Goal: Complete application form: Complete application form

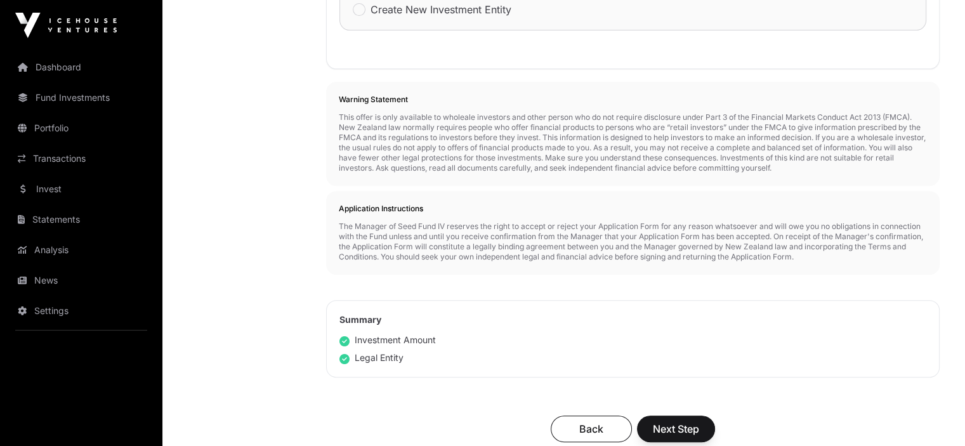
scroll to position [508, 0]
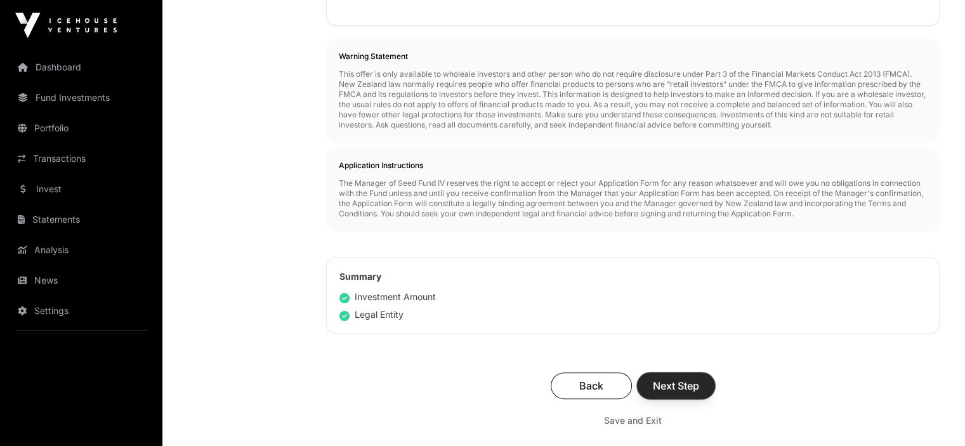
click at [673, 388] on span "Next Step" at bounding box center [676, 385] width 46 height 15
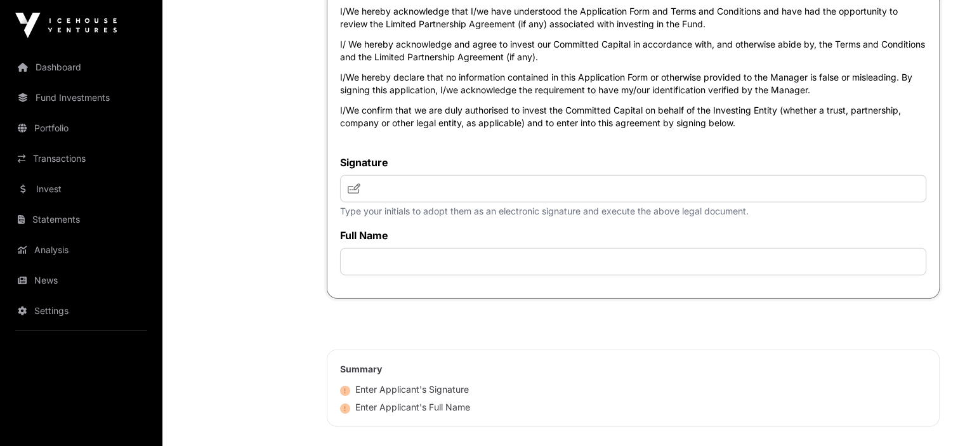
scroll to position [3174, 0]
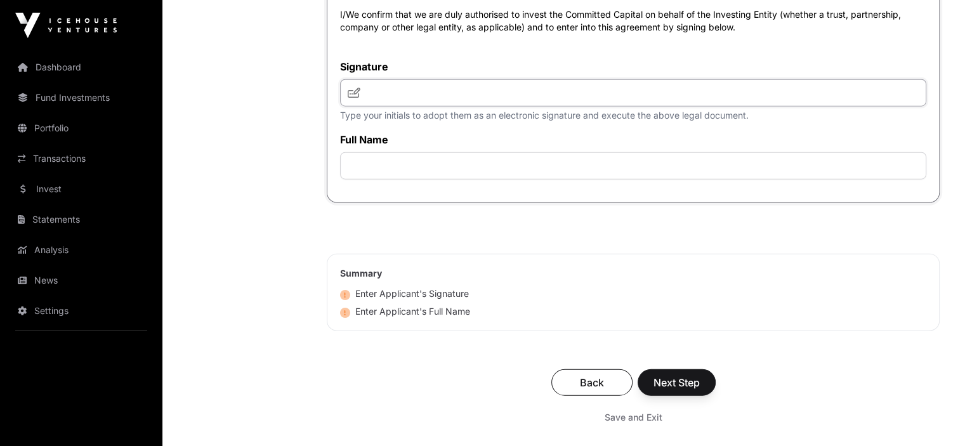
click at [363, 107] on input "text" at bounding box center [633, 92] width 587 height 27
type input "***"
click at [353, 98] on icon at bounding box center [354, 93] width 13 height 10
click at [361, 180] on input "text" at bounding box center [633, 165] width 587 height 27
type input "**********"
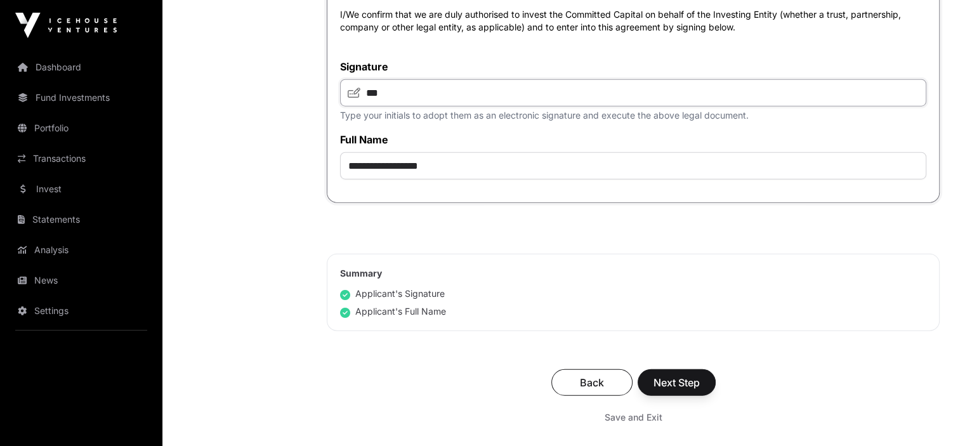
click at [428, 107] on input "***" at bounding box center [633, 92] width 587 height 27
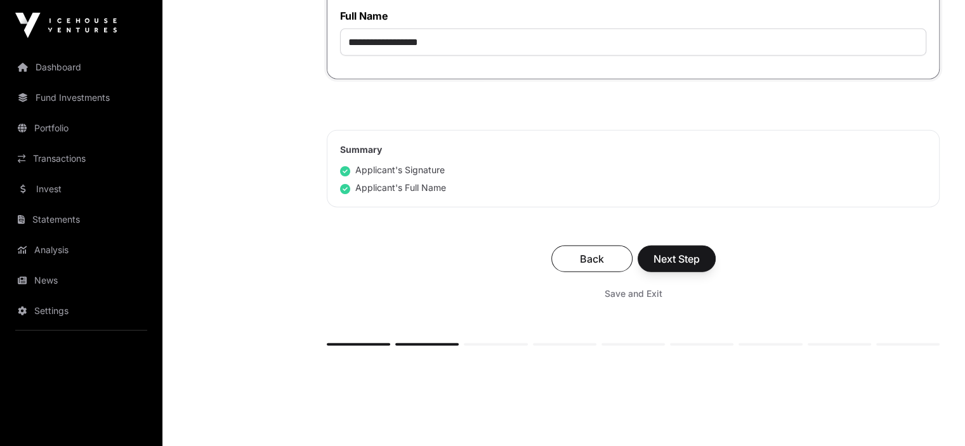
scroll to position [3301, 0]
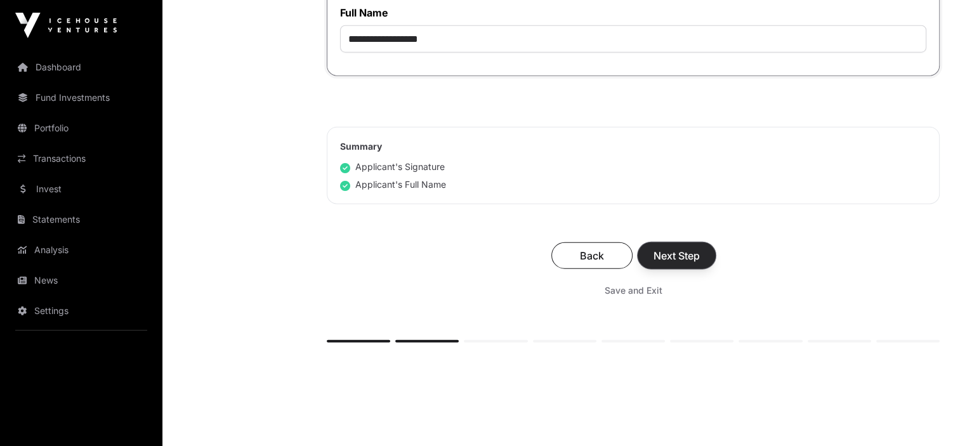
click at [675, 263] on span "Next Step" at bounding box center [677, 255] width 46 height 15
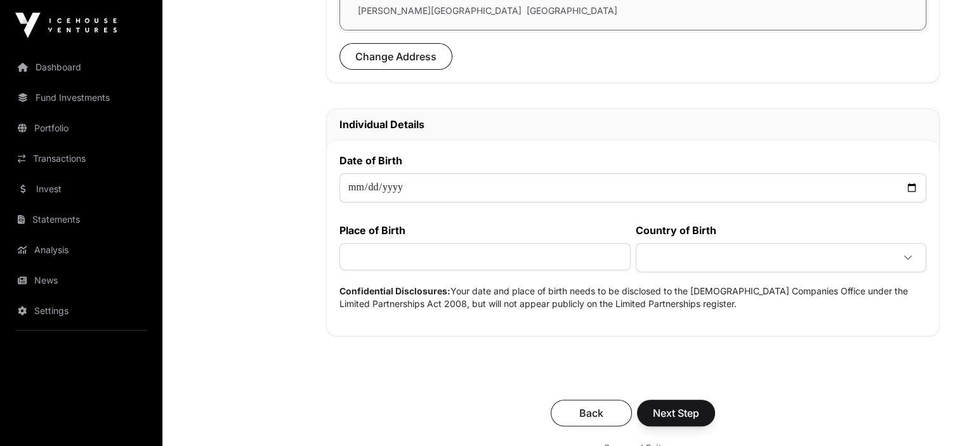
scroll to position [508, 0]
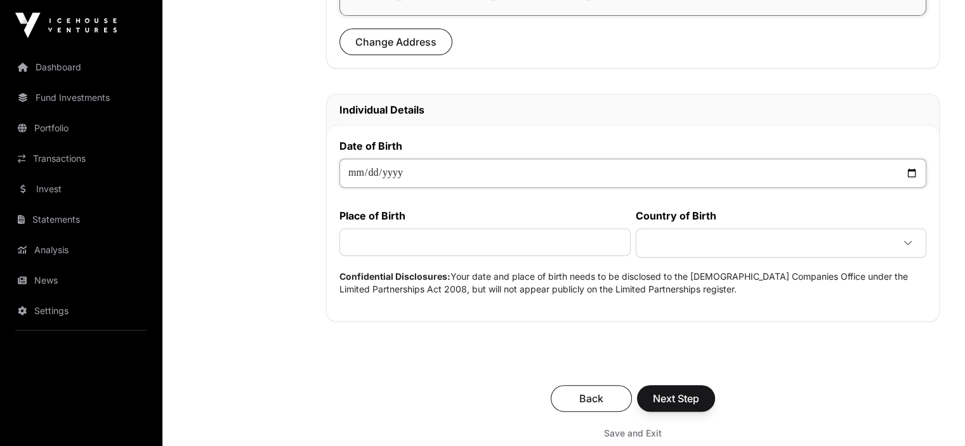
click at [358, 174] on input "date" at bounding box center [633, 173] width 587 height 29
click at [399, 171] on input "date" at bounding box center [633, 173] width 587 height 29
type input "**********"
click at [366, 238] on input "text" at bounding box center [485, 242] width 291 height 27
type input "**********"
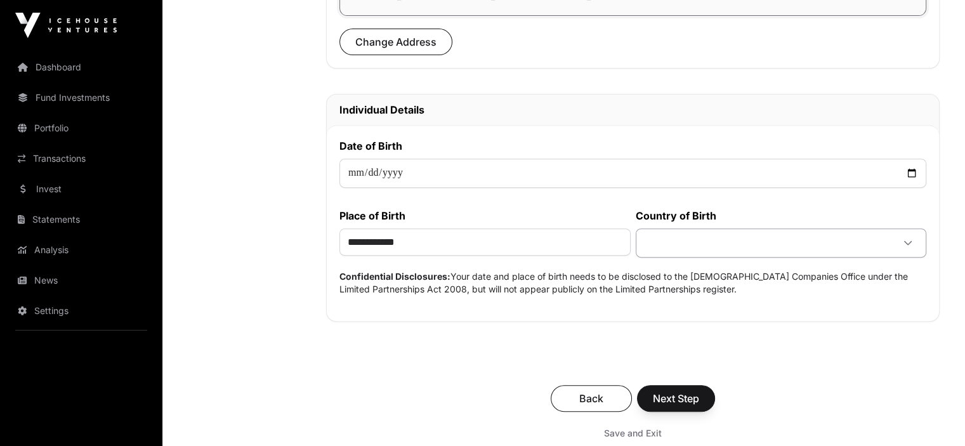
click at [909, 239] on icon at bounding box center [908, 243] width 9 height 9
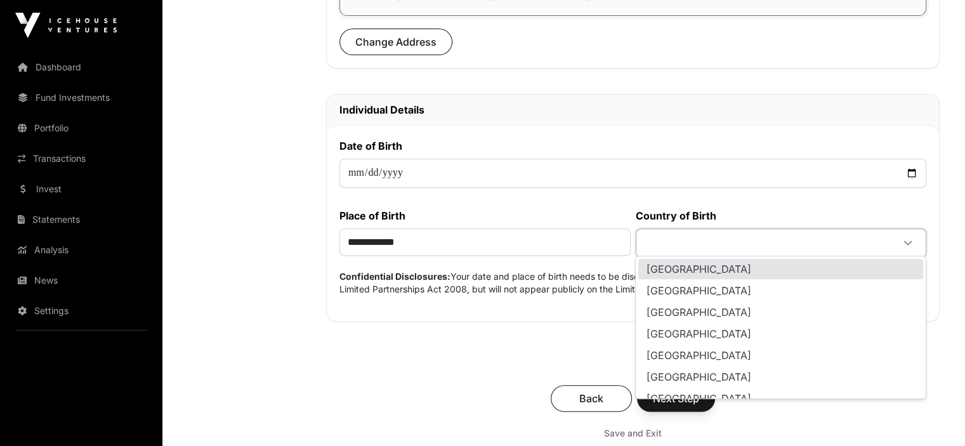
click at [663, 240] on span at bounding box center [766, 243] width 255 height 23
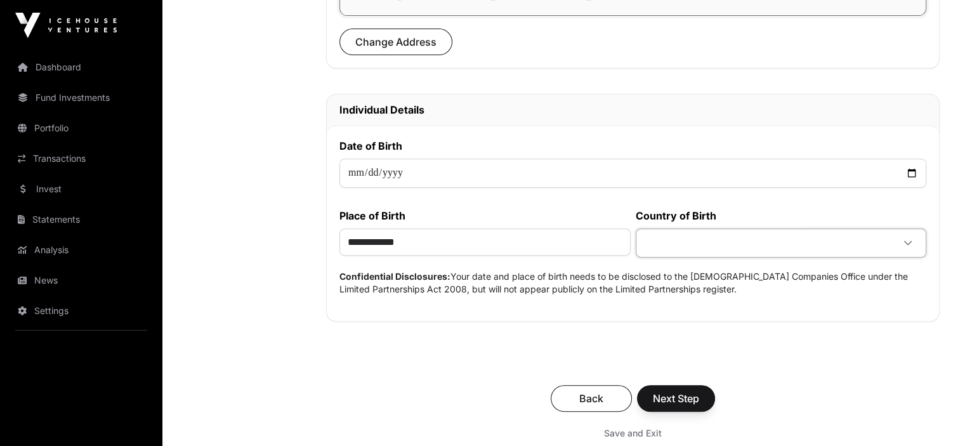
click at [663, 240] on span at bounding box center [766, 243] width 255 height 23
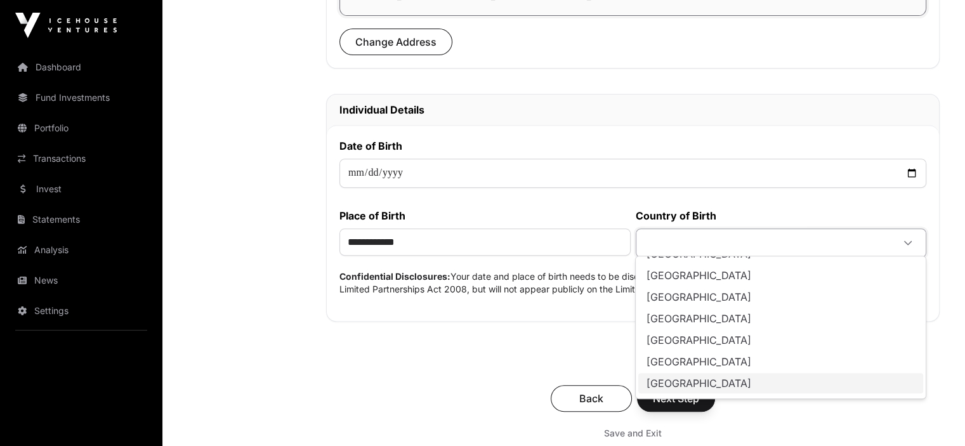
scroll to position [2803, 0]
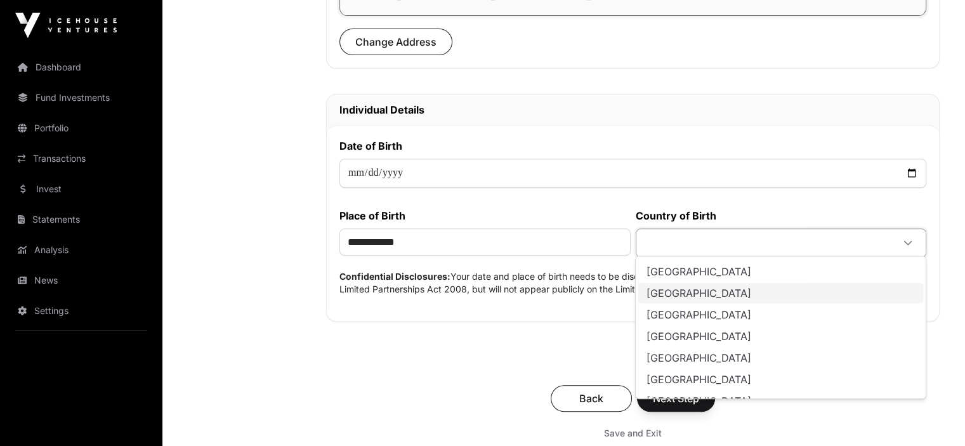
click at [687, 292] on span "[GEOGRAPHIC_DATA]" at bounding box center [698, 293] width 105 height 10
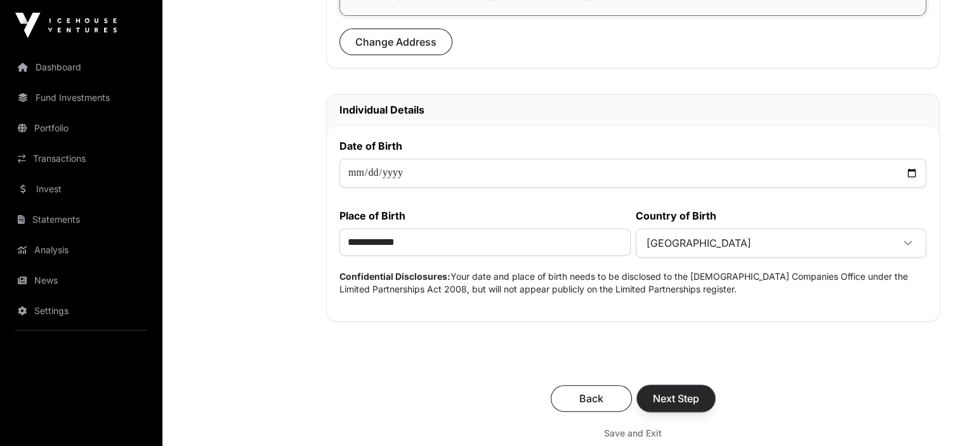
click at [675, 394] on span "Next Step" at bounding box center [676, 398] width 46 height 15
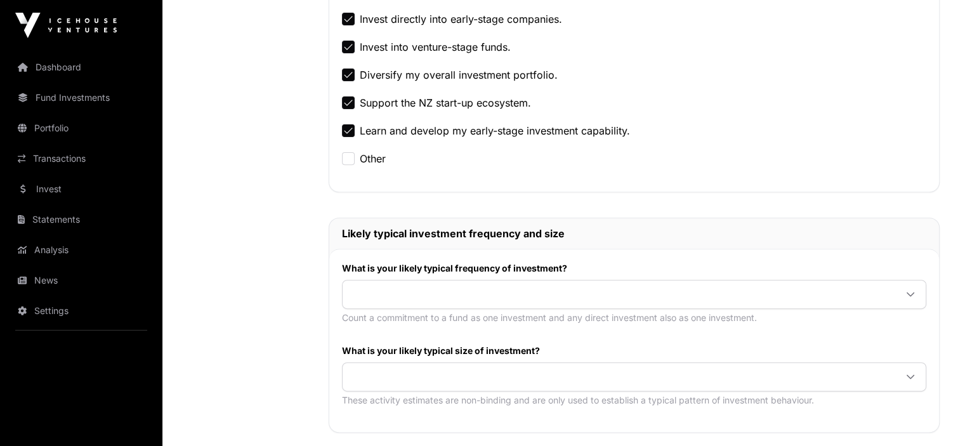
scroll to position [444, 0]
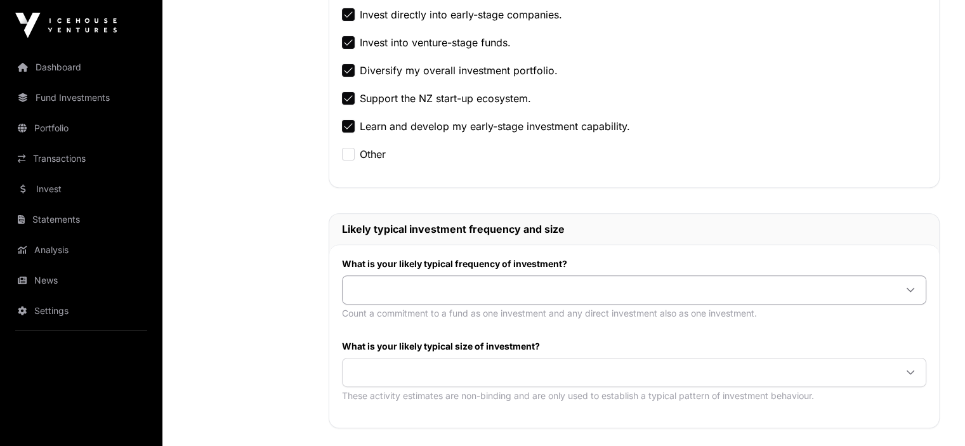
click at [363, 289] on span at bounding box center [619, 290] width 553 height 23
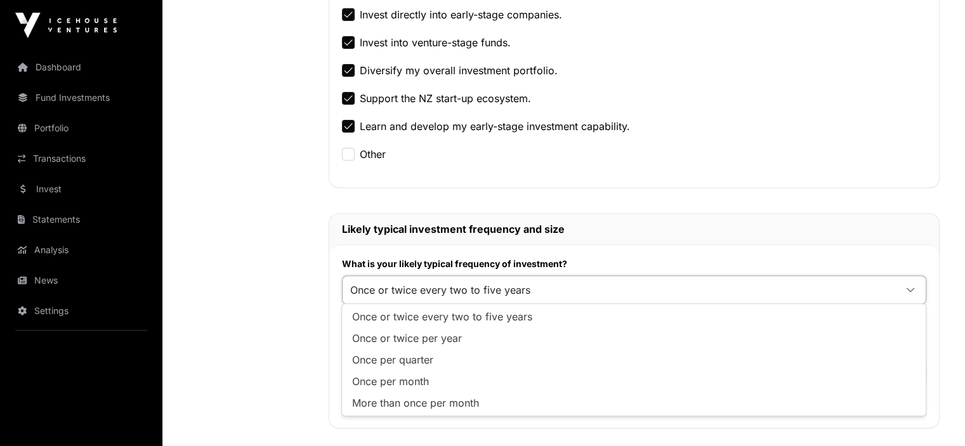
click at [423, 315] on span "Once or twice every two to five years" at bounding box center [442, 317] width 180 height 10
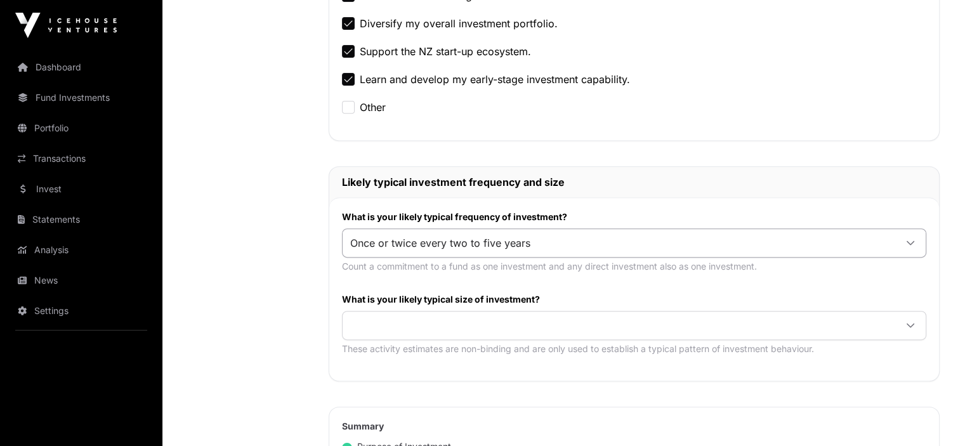
scroll to position [508, 0]
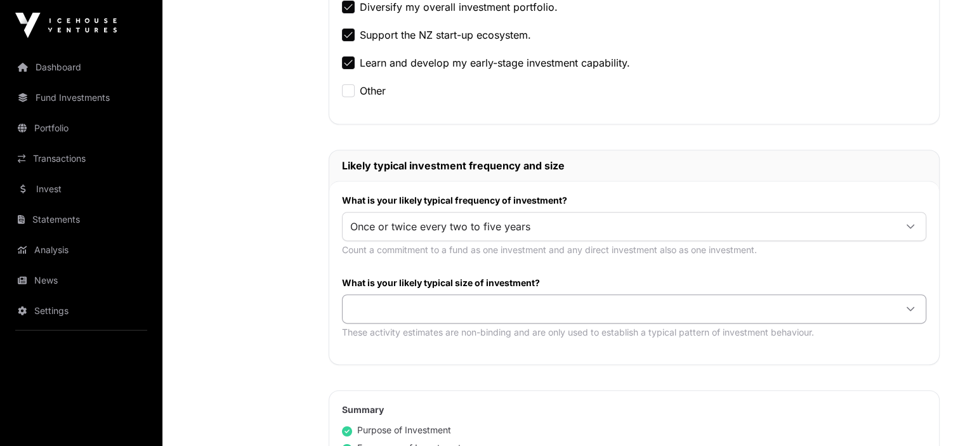
click at [394, 309] on span at bounding box center [619, 309] width 553 height 23
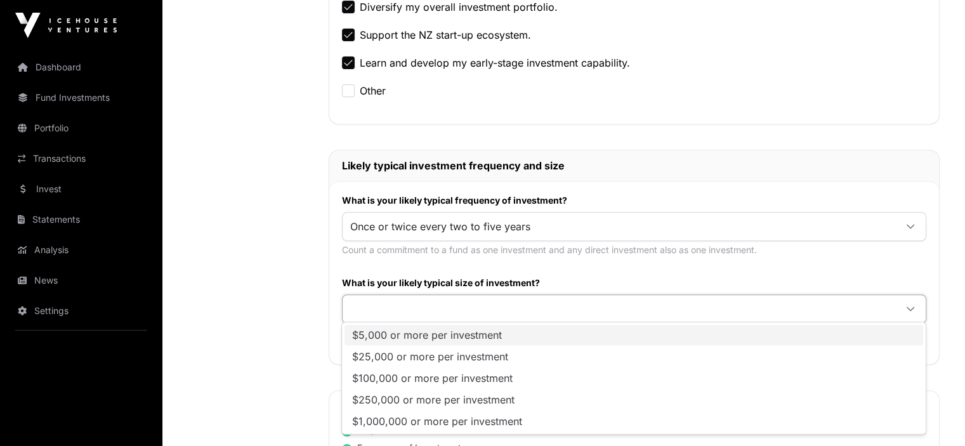
click at [398, 332] on span "$5,000 or more per investment" at bounding box center [427, 335] width 150 height 10
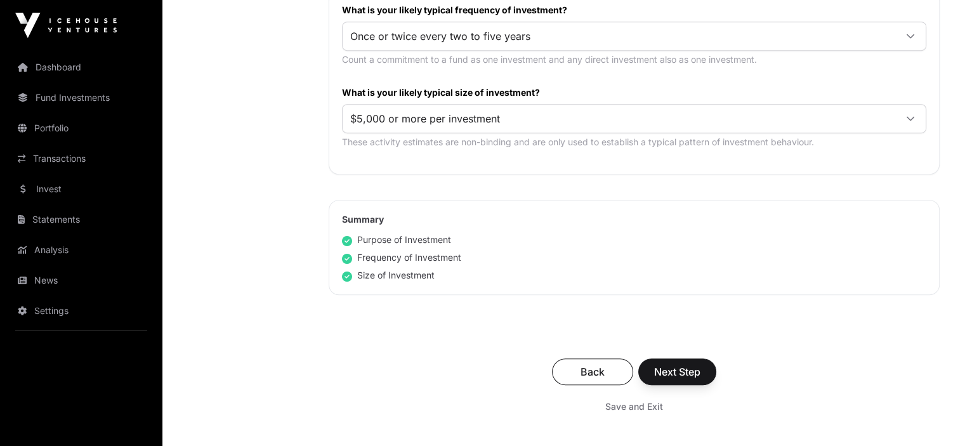
scroll to position [825, 0]
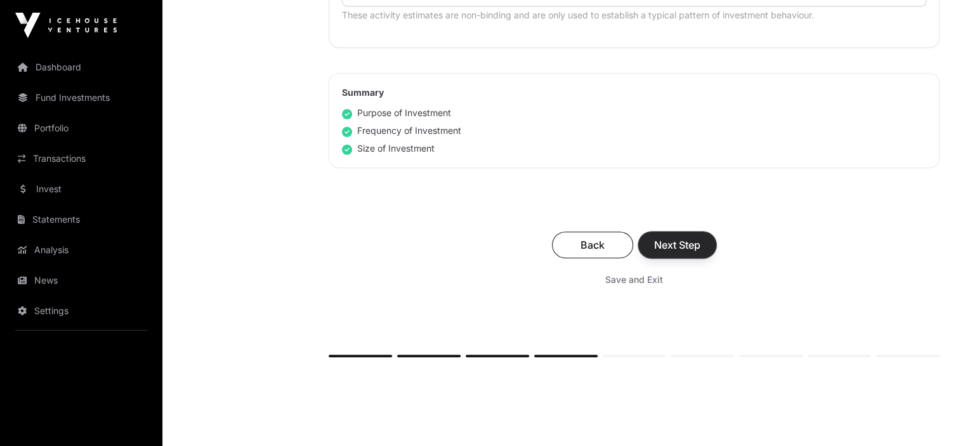
click at [677, 239] on span "Next Step" at bounding box center [677, 244] width 46 height 15
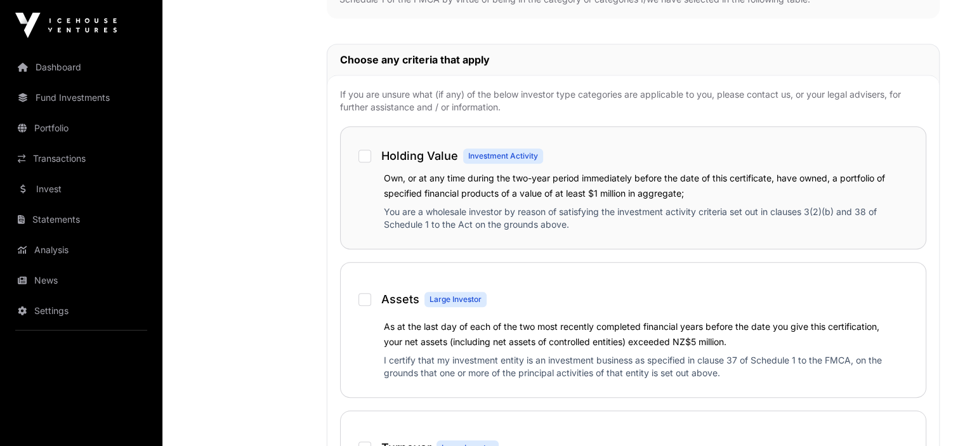
scroll to position [571, 0]
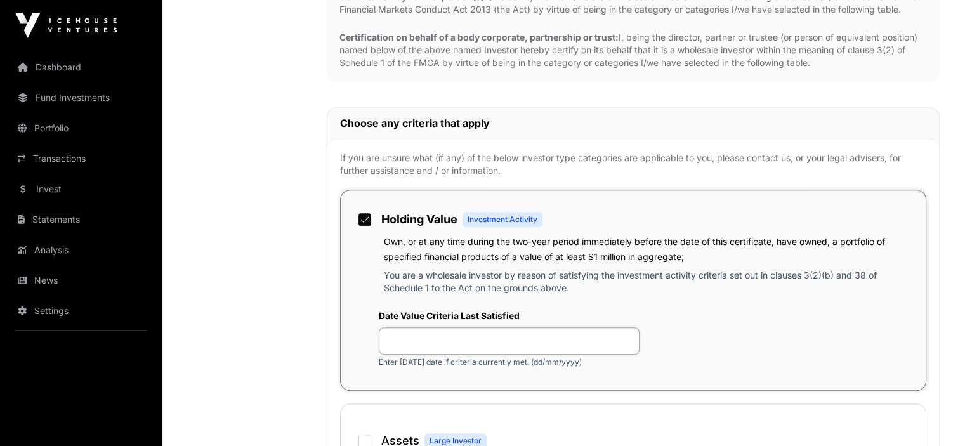
click at [423, 344] on input "text" at bounding box center [509, 341] width 261 height 27
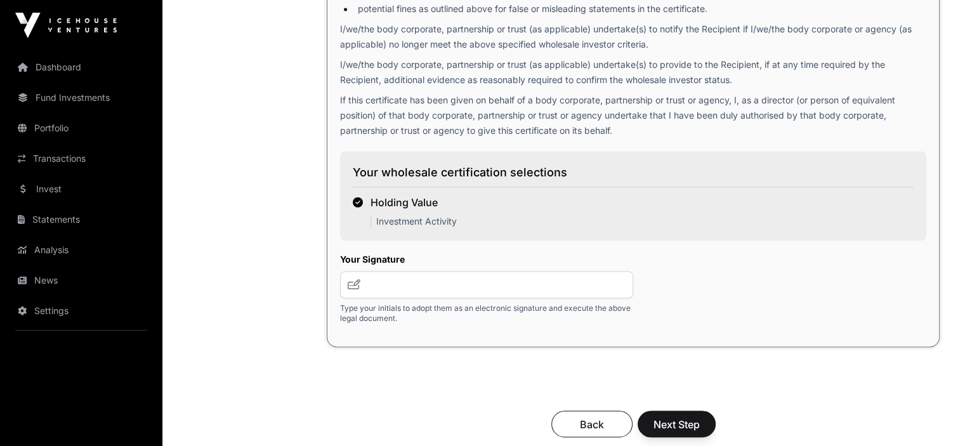
scroll to position [2031, 0]
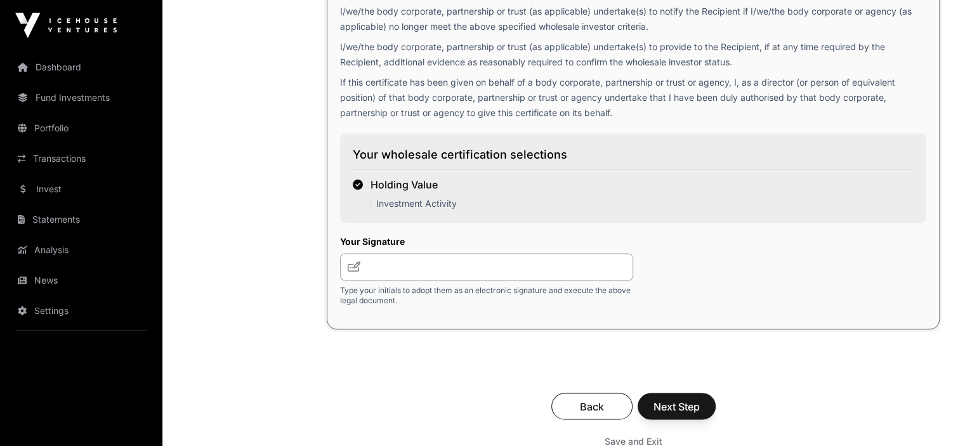
type input "**********"
click at [366, 275] on input "text" at bounding box center [486, 266] width 293 height 27
type input "***"
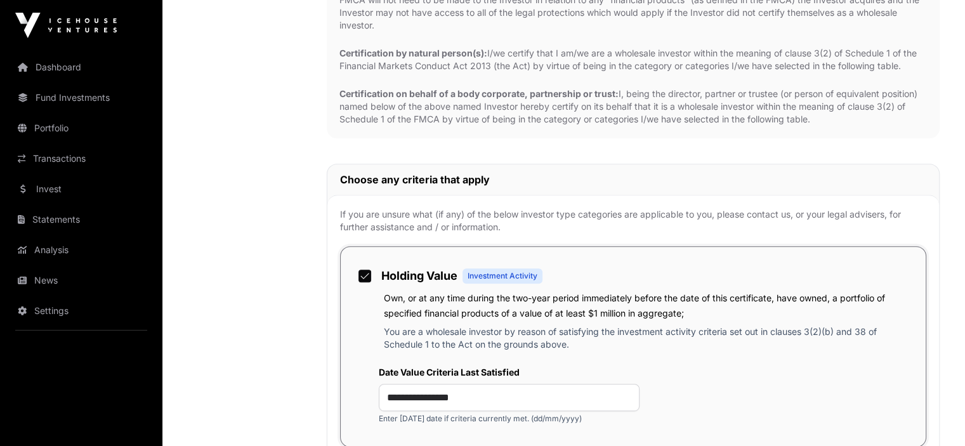
scroll to position [534, 0]
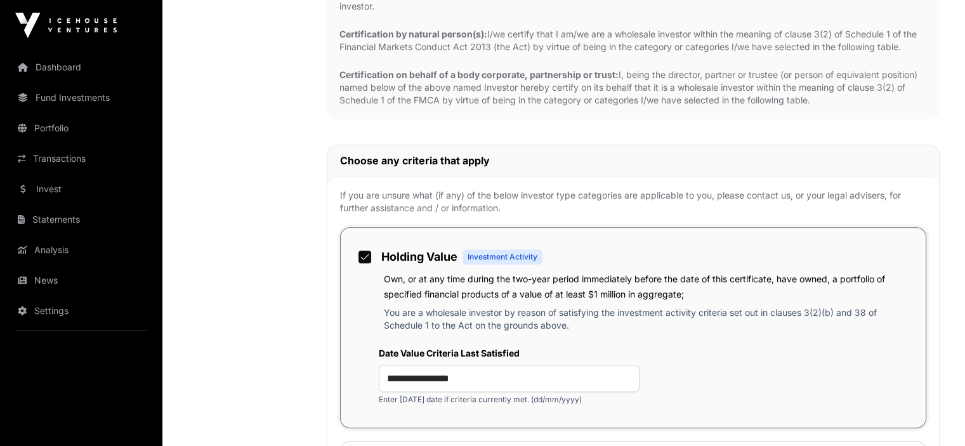
click at [514, 253] on span "Investment Activity" at bounding box center [503, 257] width 70 height 10
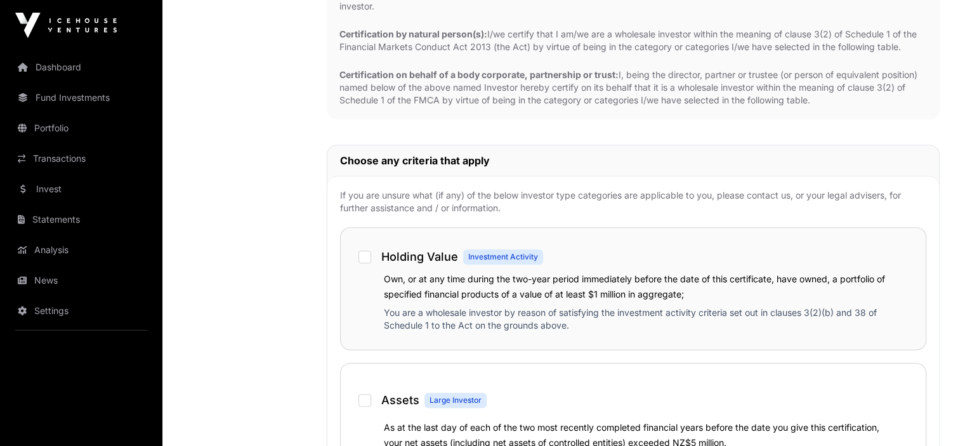
click at [517, 318] on p "You are a wholesale investor by reason of satisfying the investment activity cr…" at bounding box center [648, 322] width 529 height 30
click at [420, 310] on p "You are a wholesale investor by reason of satisfying the investment activity cr…" at bounding box center [648, 322] width 529 height 30
drag, startPoint x: 382, startPoint y: 310, endPoint x: 838, endPoint y: 322, distance: 455.9
click at [838, 322] on div "Own, or at any time during the two-year period immediately before the date of t…" at bounding box center [634, 304] width 560 height 66
copy p "You are a wholesale investor by reason of satisfying the investment activity cr…"
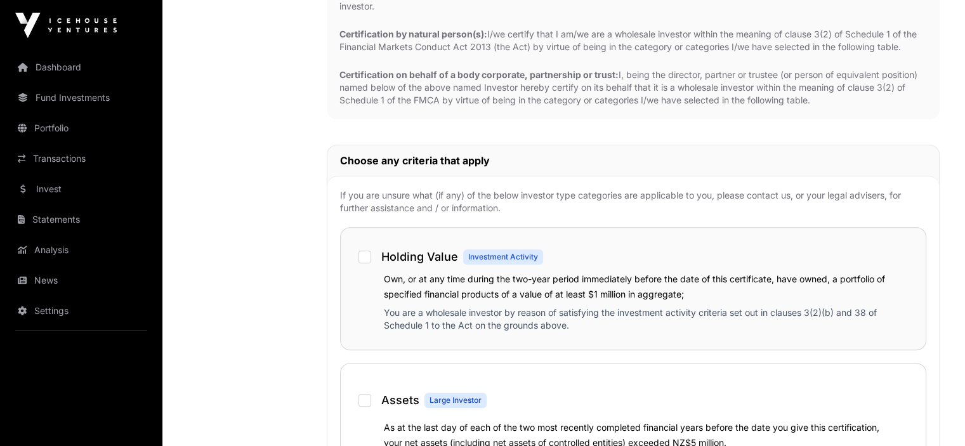
click at [650, 345] on div "Holding Value Investment Activity Own, or at any time during the two-year perio…" at bounding box center [633, 288] width 587 height 123
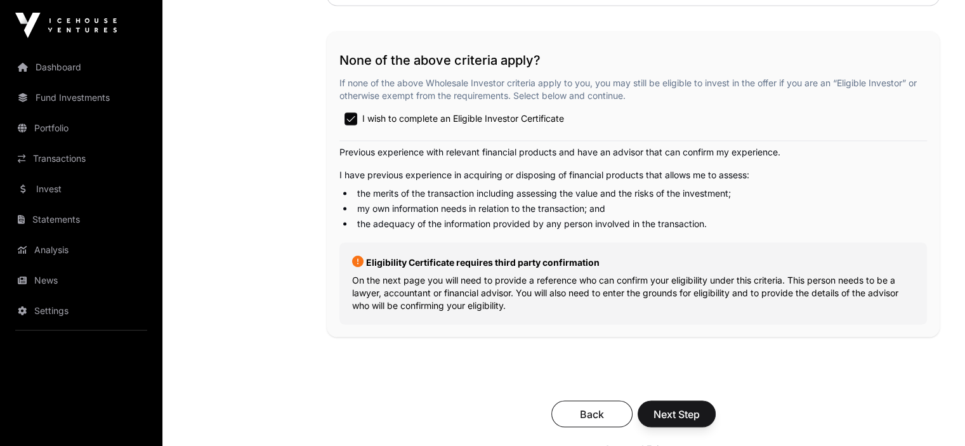
scroll to position [2248, 0]
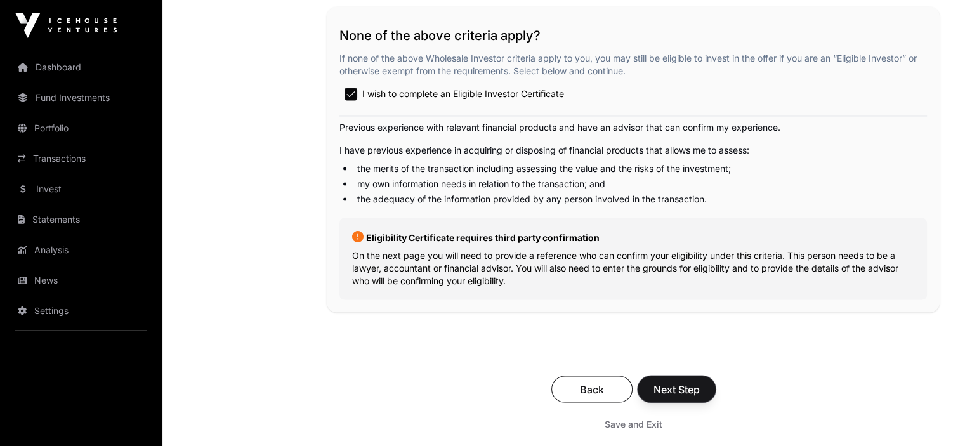
click at [677, 397] on span "Next Step" at bounding box center [677, 388] width 46 height 15
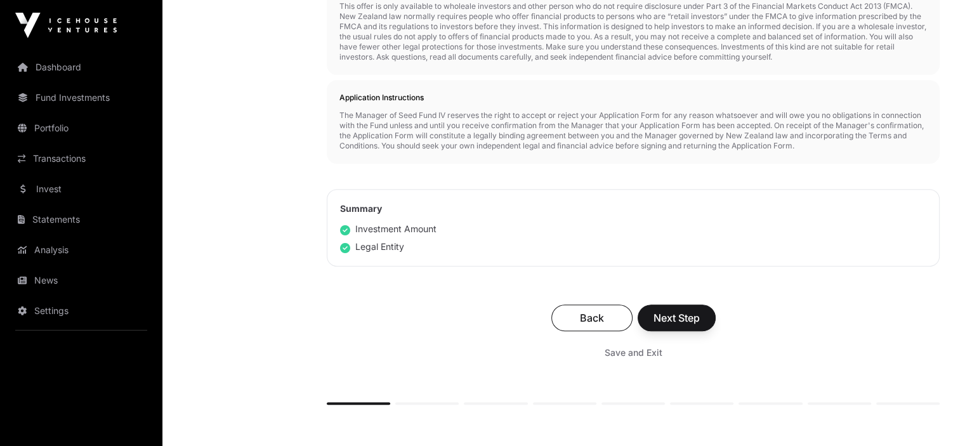
scroll to position [691, 0]
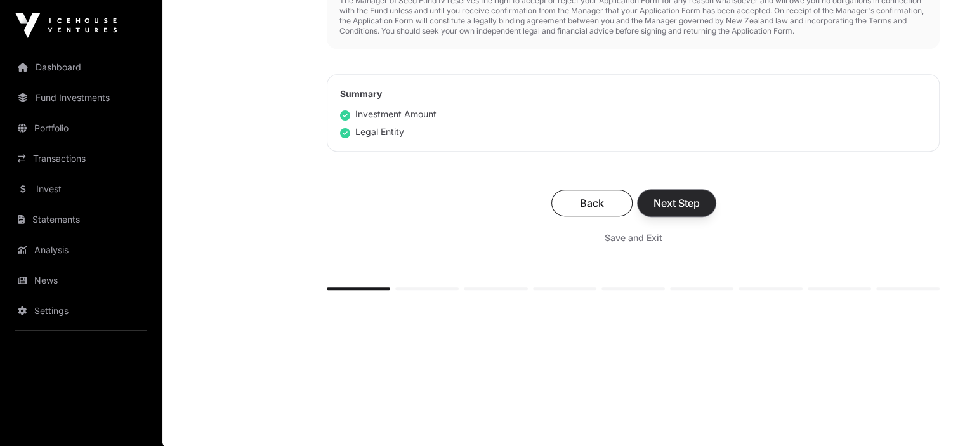
click at [670, 190] on button "Next Step" at bounding box center [677, 203] width 78 height 27
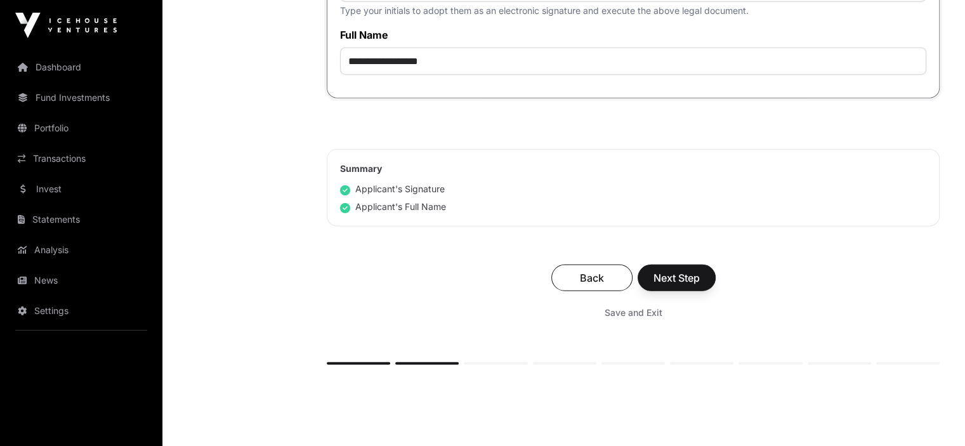
scroll to position [3379, 0]
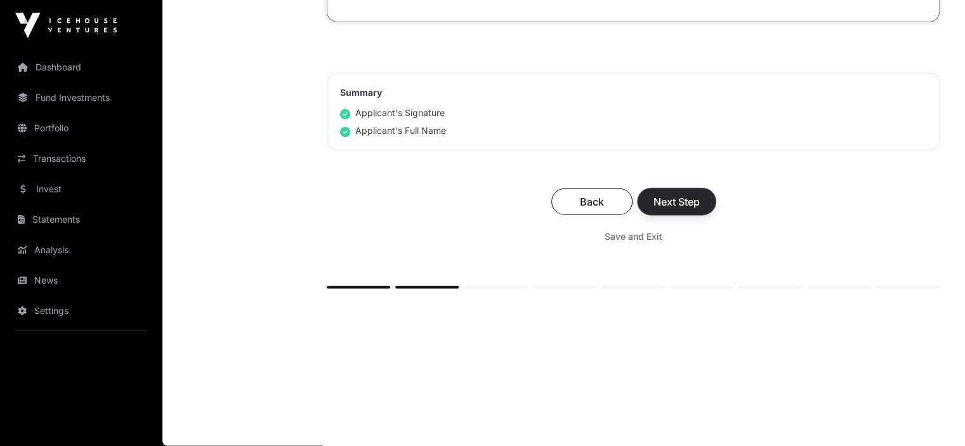
click at [682, 201] on span "Next Step" at bounding box center [677, 201] width 46 height 15
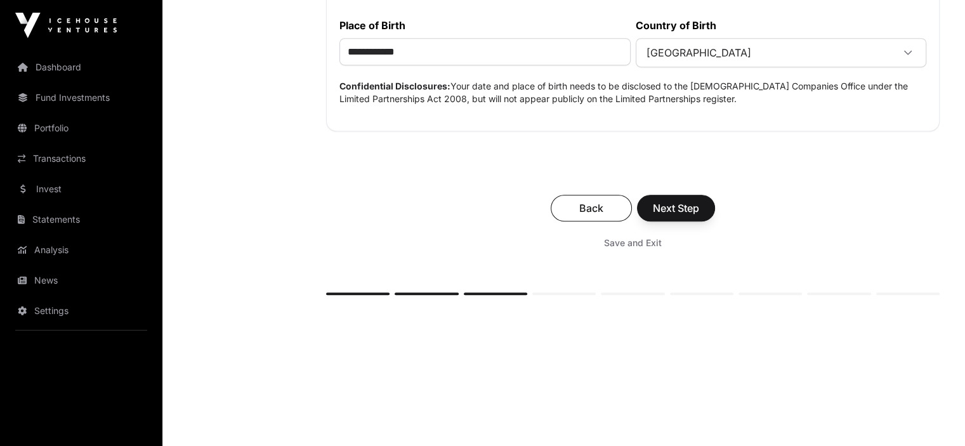
scroll to position [701, 0]
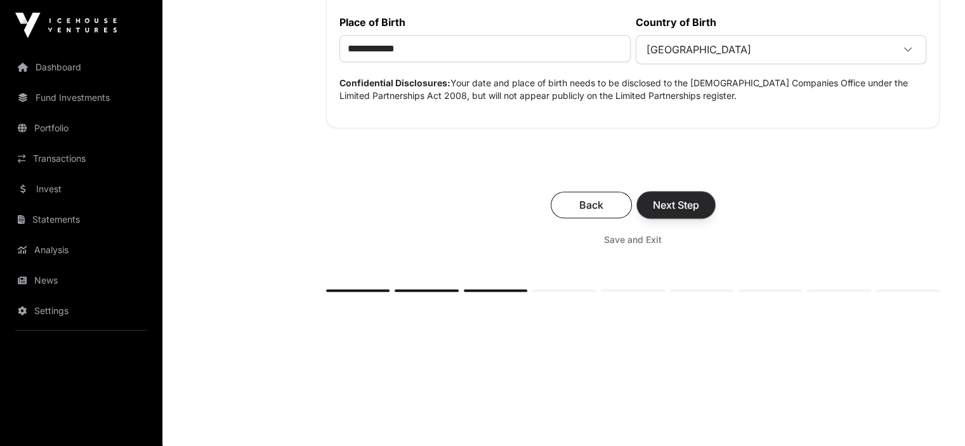
click at [679, 200] on span "Next Step" at bounding box center [676, 204] width 46 height 15
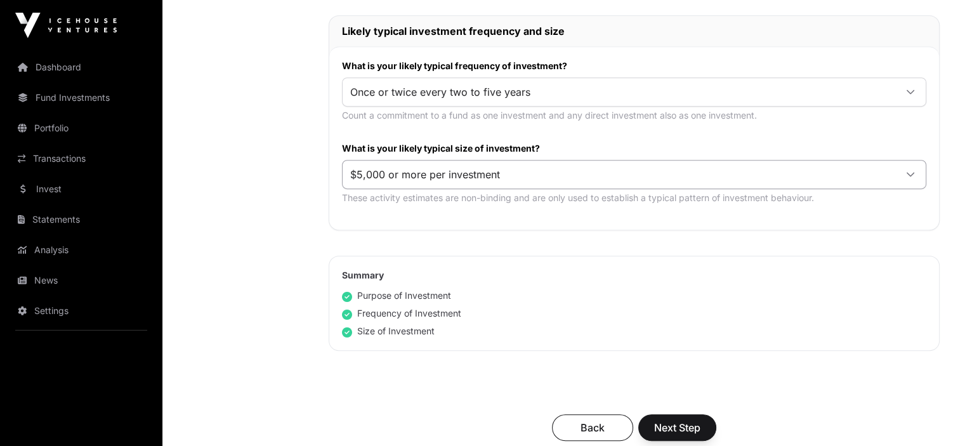
scroll to position [635, 0]
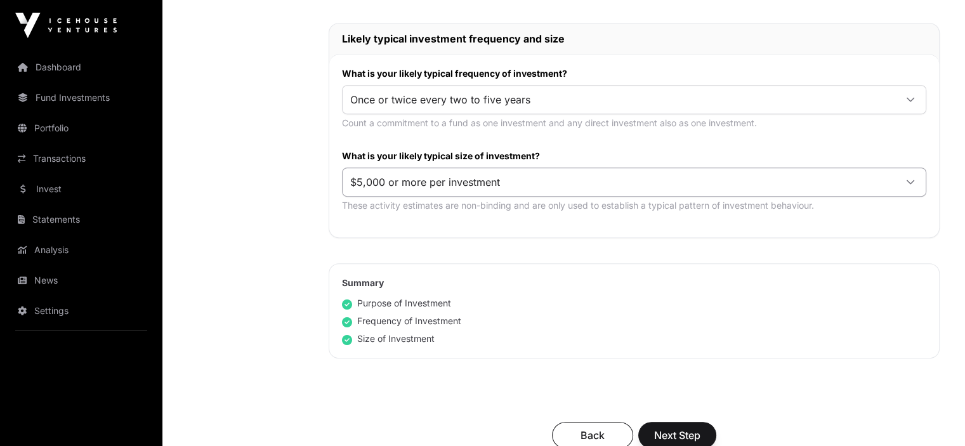
click at [908, 178] on icon at bounding box center [910, 182] width 9 height 9
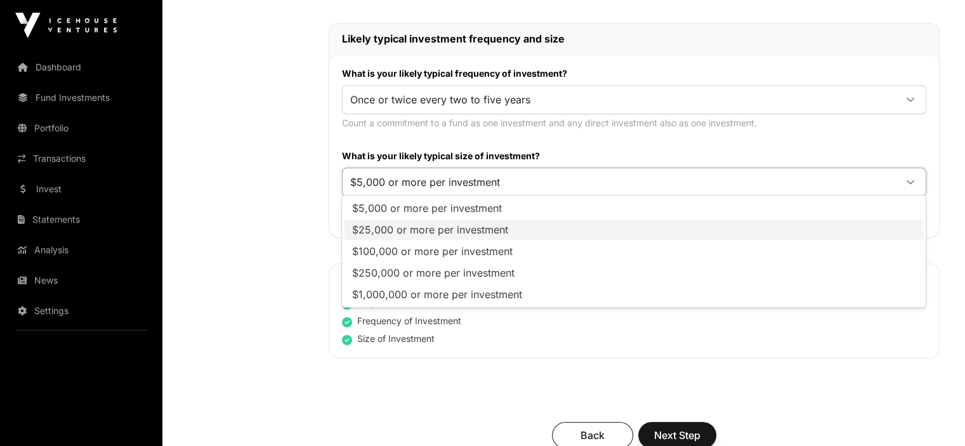
click at [634, 226] on li "$25,000 or more per investment" at bounding box center [634, 230] width 579 height 20
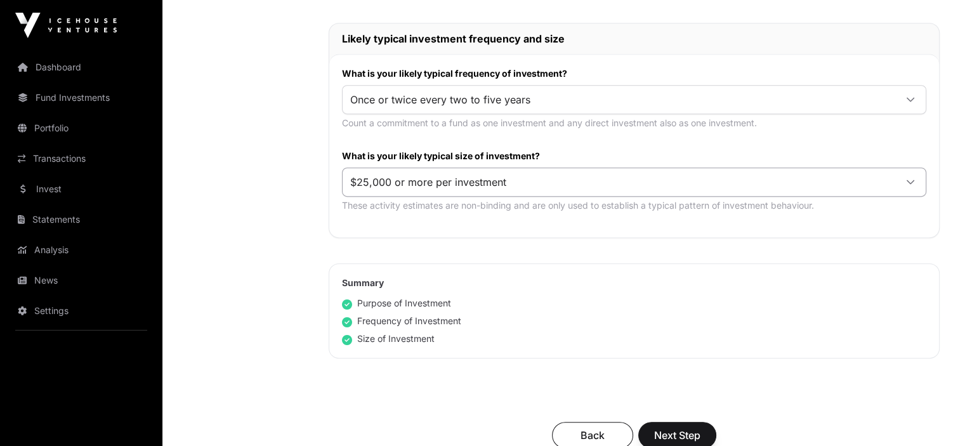
click at [913, 178] on icon at bounding box center [910, 182] width 9 height 9
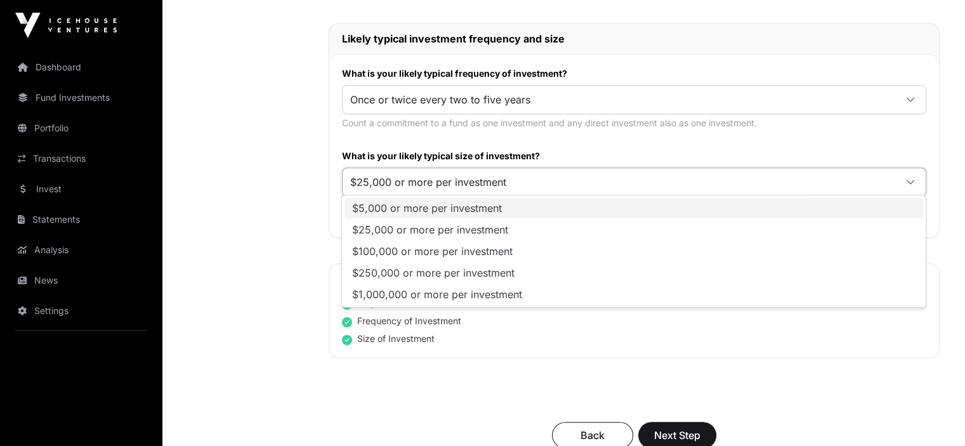
click at [420, 205] on span "$5,000 or more per investment" at bounding box center [427, 208] width 150 height 10
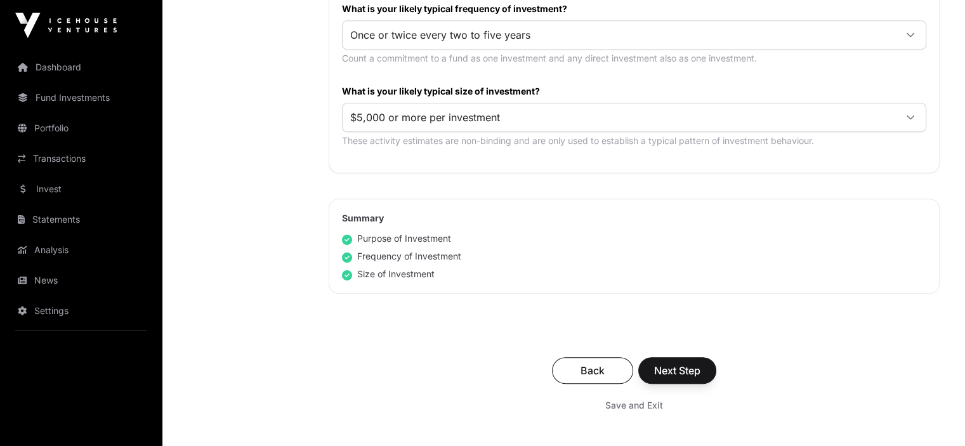
scroll to position [762, 0]
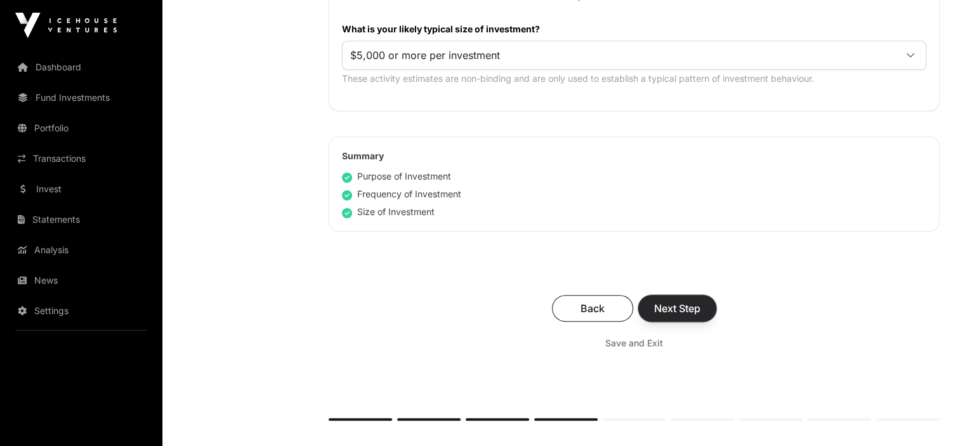
click at [687, 306] on span "Next Step" at bounding box center [677, 308] width 46 height 15
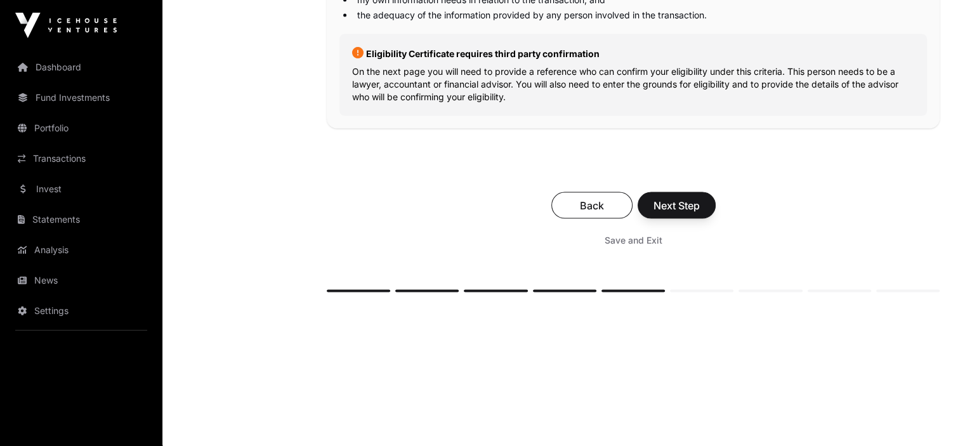
scroll to position [2445, 0]
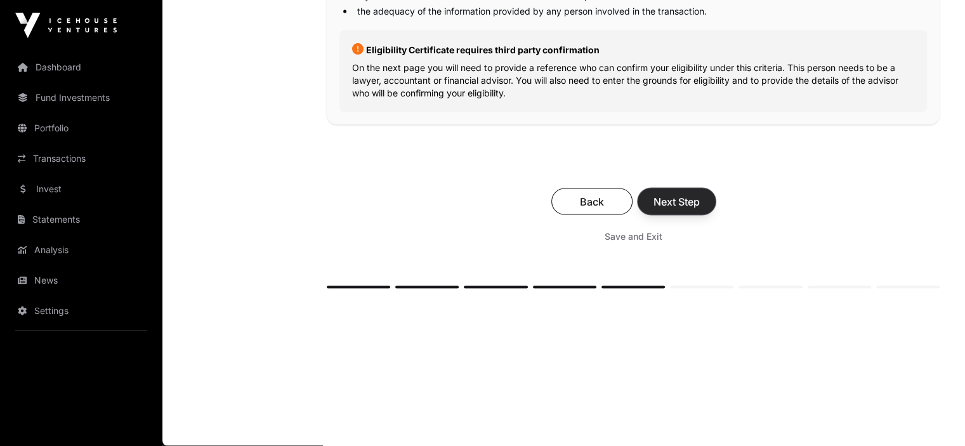
click at [678, 200] on span "Next Step" at bounding box center [677, 201] width 46 height 15
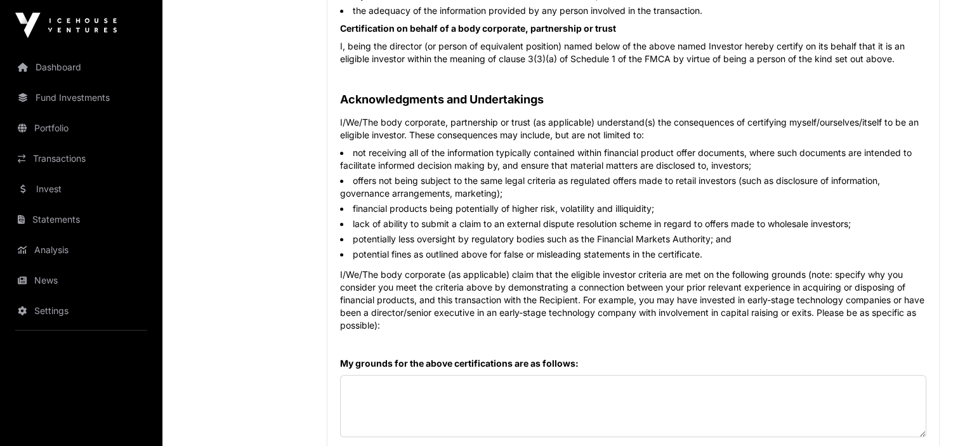
scroll to position [444, 0]
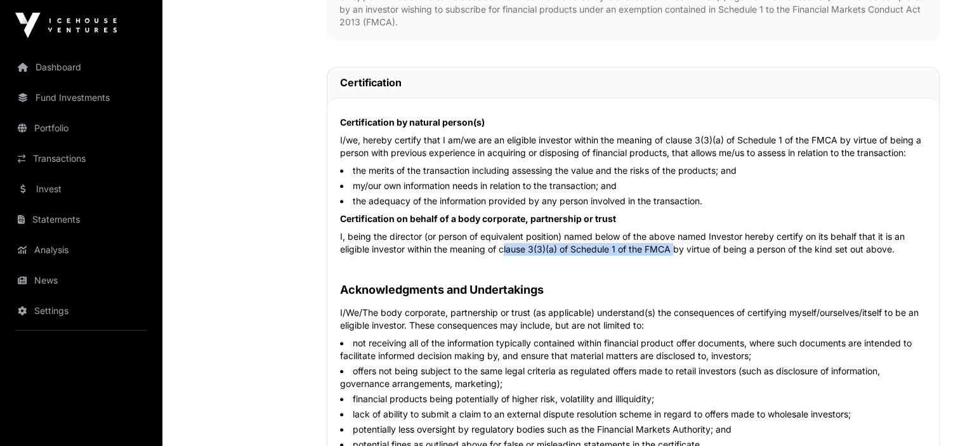
drag, startPoint x: 500, startPoint y: 248, endPoint x: 673, endPoint y: 248, distance: 172.7
click at [675, 249] on p "I, being the director (or person of equivalent position) named below of the abo…" at bounding box center [633, 242] width 587 height 25
copy p "clause 3(3)(a) of Schedule 1 of the FMCA"
